Goal: Check status: Check status

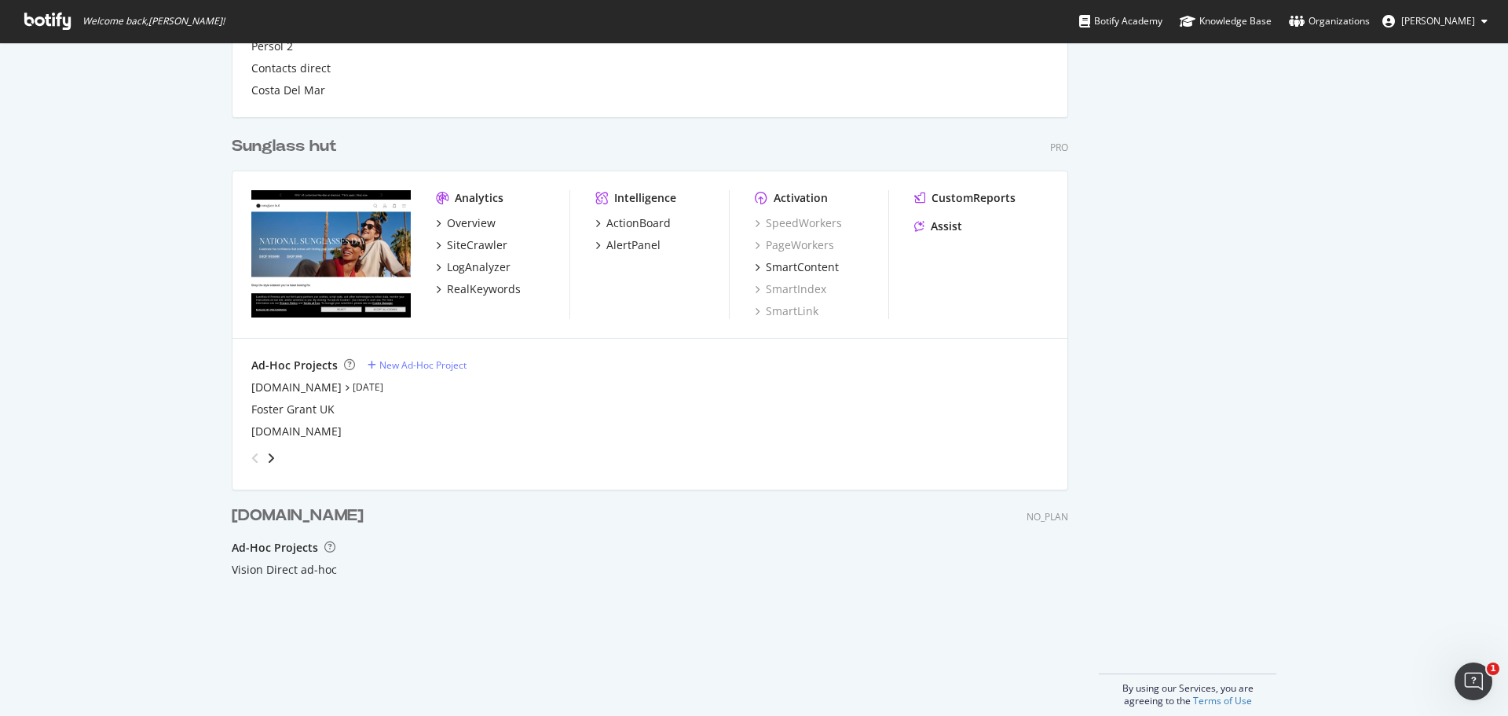
scroll to position [1310, 0]
click at [307, 382] on div "[DOMAIN_NAME]" at bounding box center [296, 387] width 90 height 16
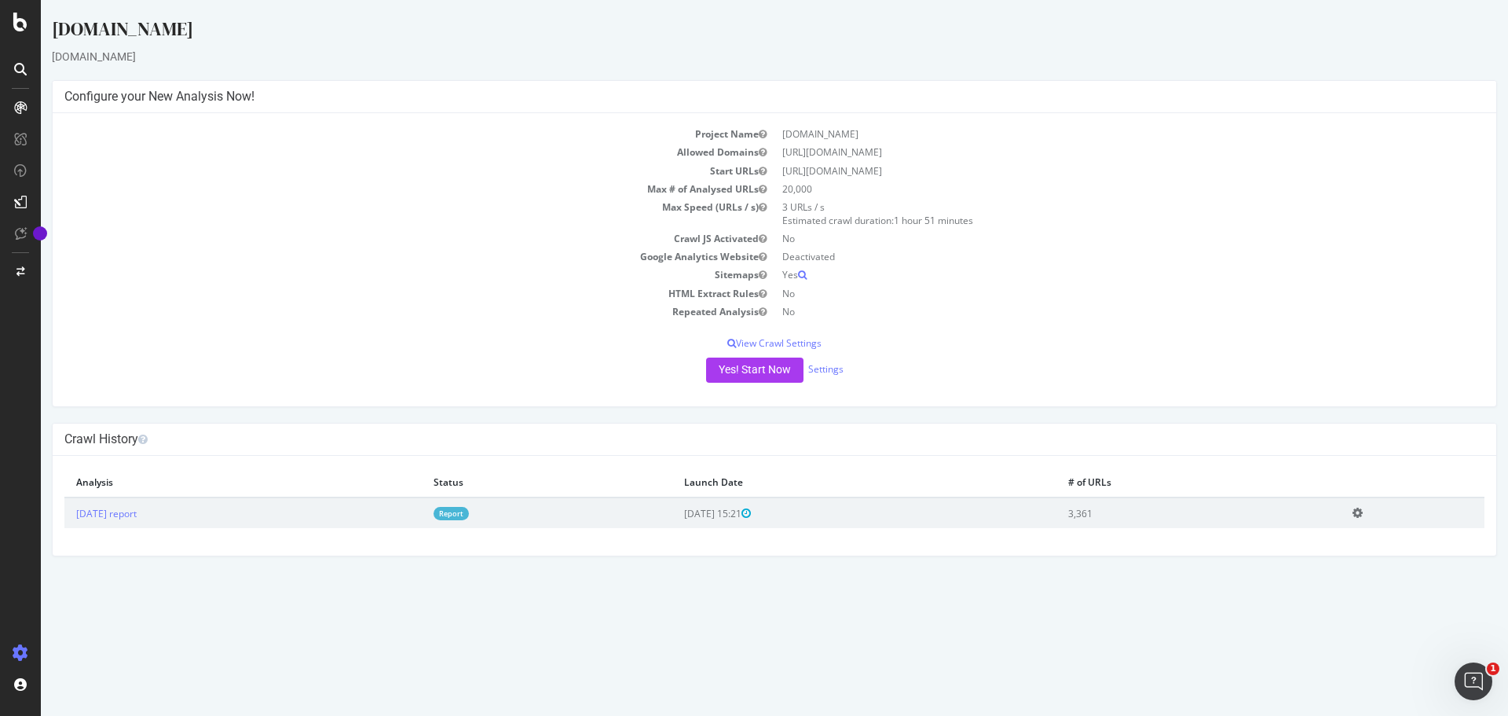
click at [469, 515] on link "Report" at bounding box center [451, 513] width 35 height 13
